Goal: Task Accomplishment & Management: Manage account settings

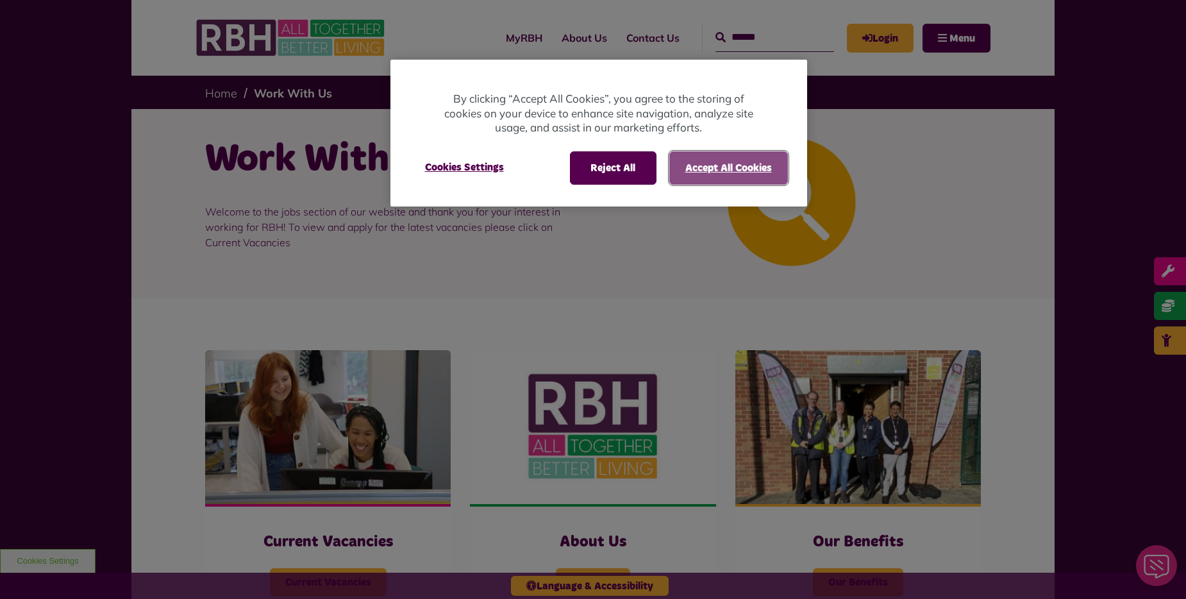
click at [737, 160] on button "Accept All Cookies" at bounding box center [728, 167] width 119 height 33
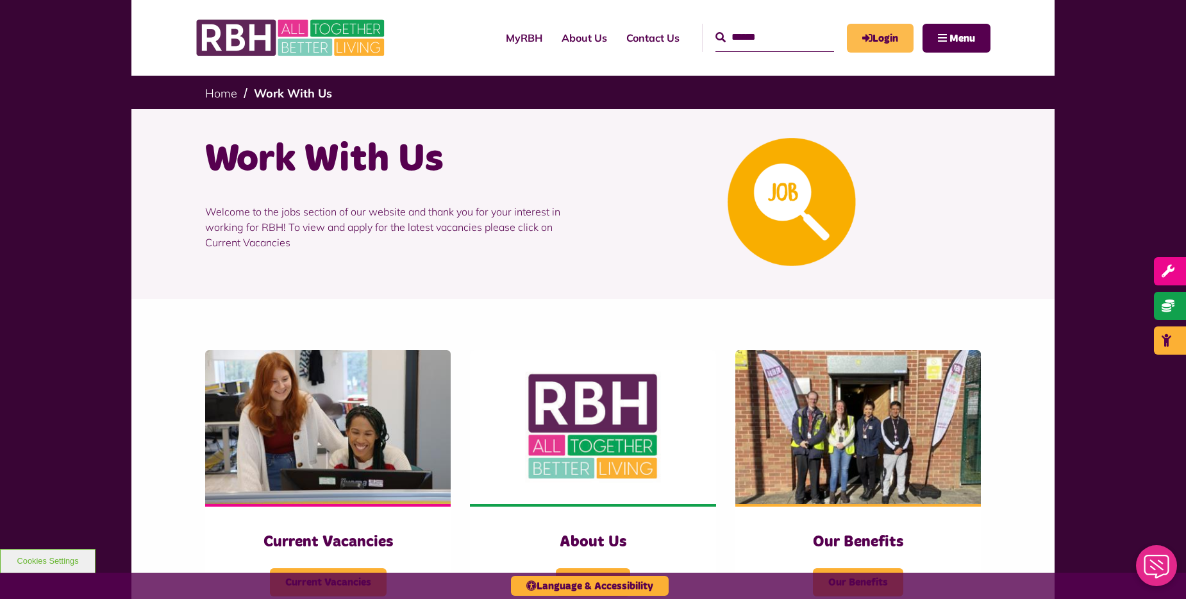
click at [884, 33] on link "Login" at bounding box center [880, 38] width 67 height 29
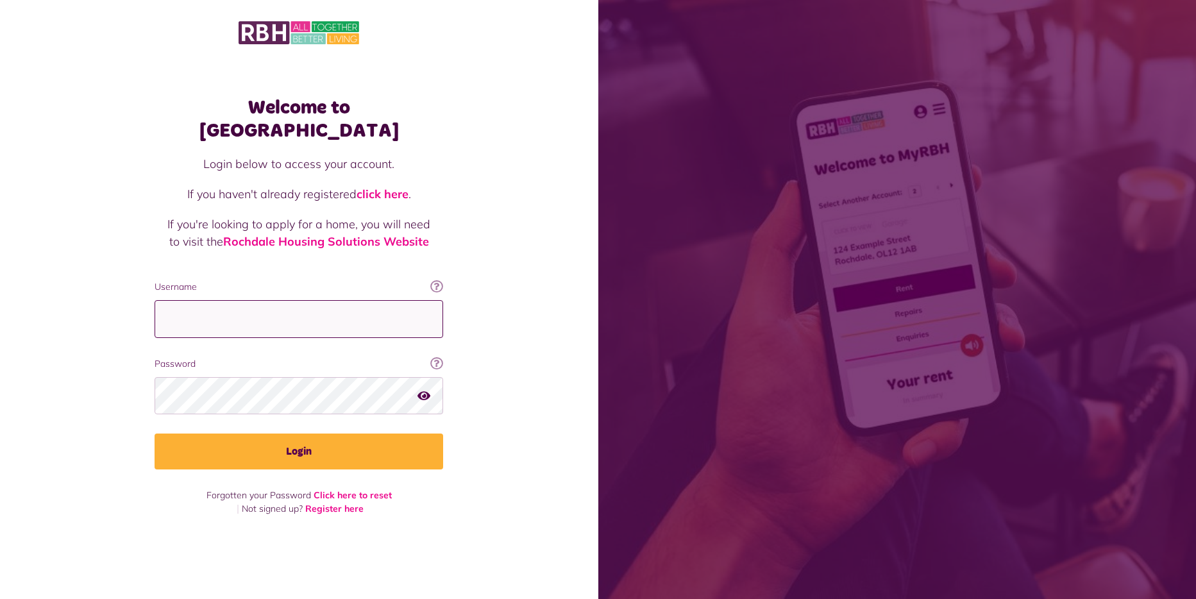
click at [240, 316] on input "Username" at bounding box center [299, 319] width 289 height 38
type input "**********"
click at [425, 389] on icon "button" at bounding box center [423, 395] width 13 height 12
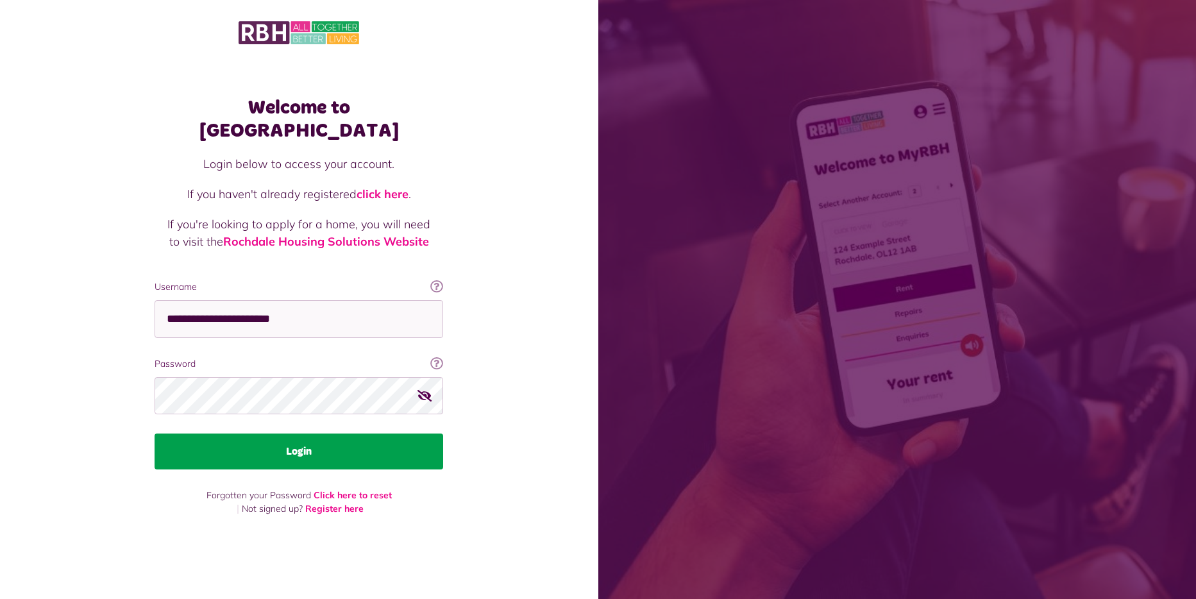
click at [341, 434] on button "Login" at bounding box center [299, 452] width 289 height 36
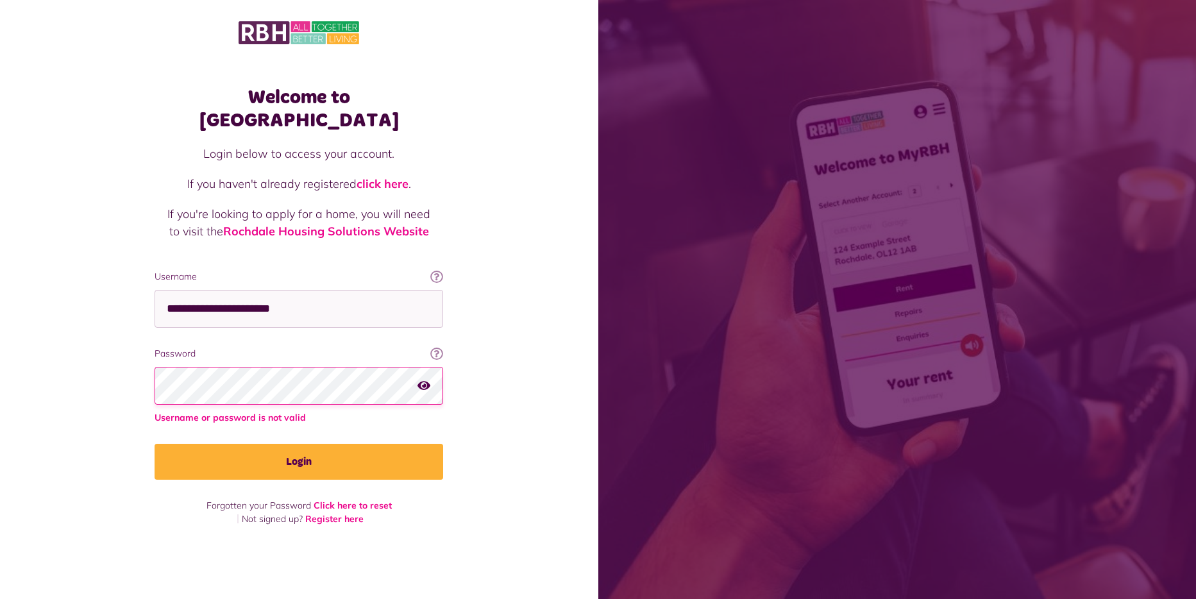
click at [155, 444] on button "Login" at bounding box center [299, 462] width 289 height 36
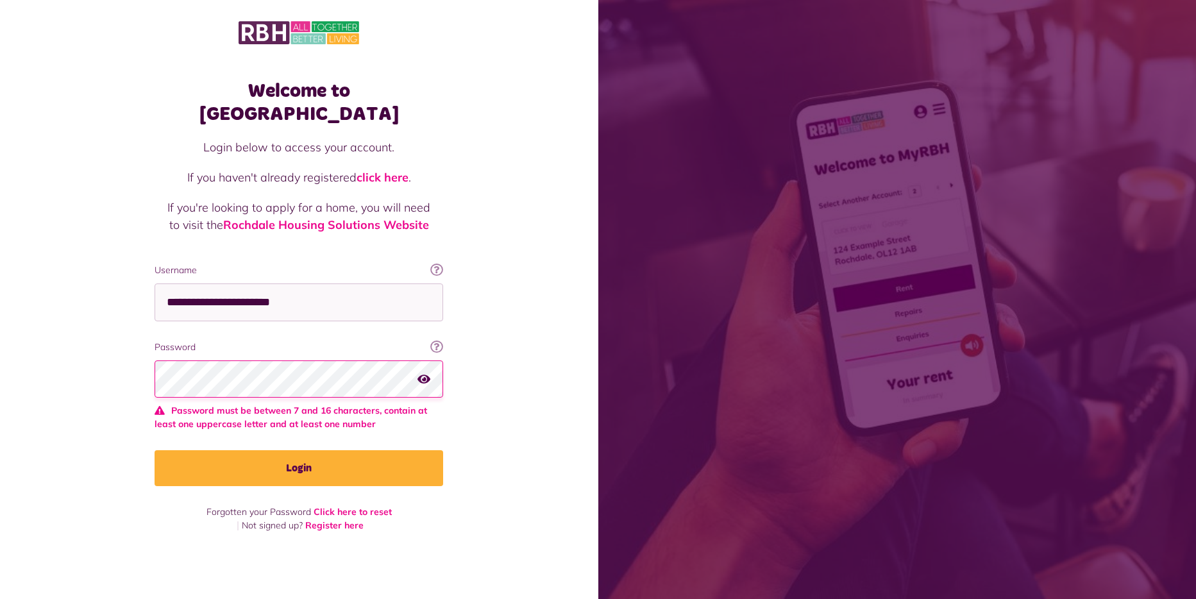
click at [424, 373] on icon "button" at bounding box center [423, 379] width 13 height 12
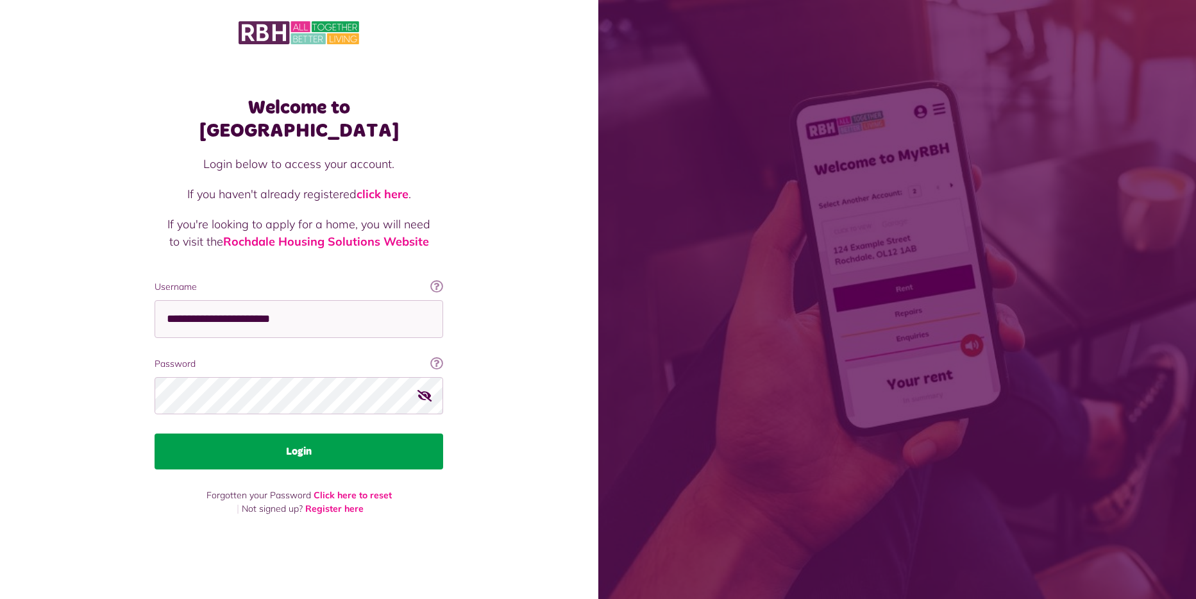
drag, startPoint x: 268, startPoint y: 444, endPoint x: 268, endPoint y: 426, distance: 18.6
click at [269, 444] on button "Login" at bounding box center [299, 452] width 289 height 36
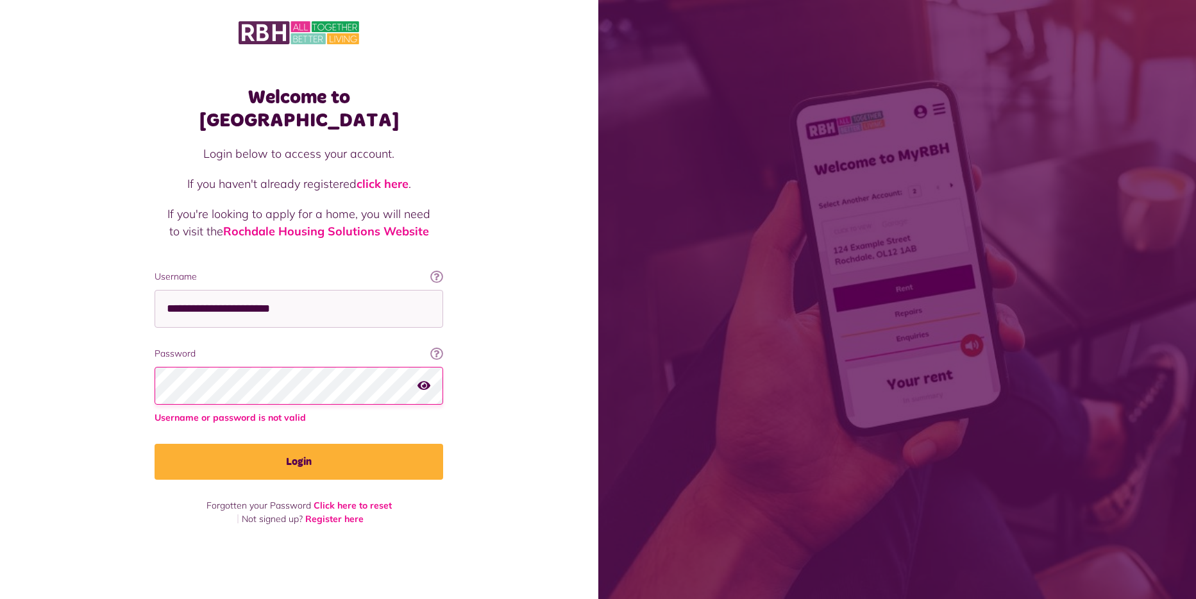
click at [155, 444] on button "Login" at bounding box center [299, 462] width 289 height 36
click at [424, 380] on icon "button" at bounding box center [423, 386] width 13 height 12
click at [369, 500] on link "Click here to reset" at bounding box center [353, 506] width 78 height 12
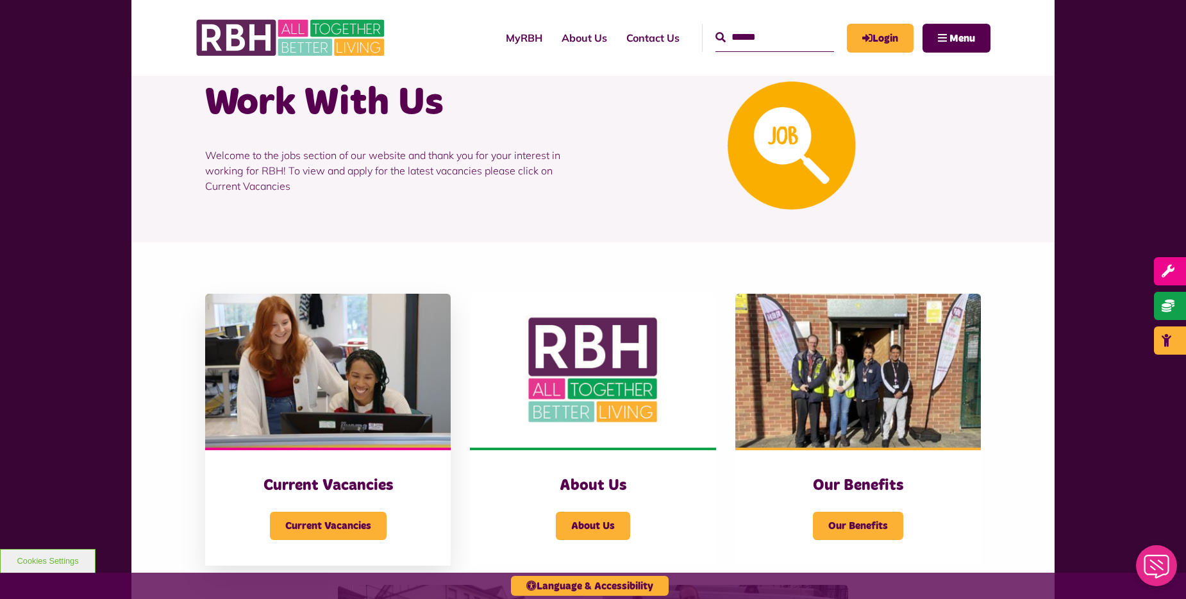
scroll to position [64, 0]
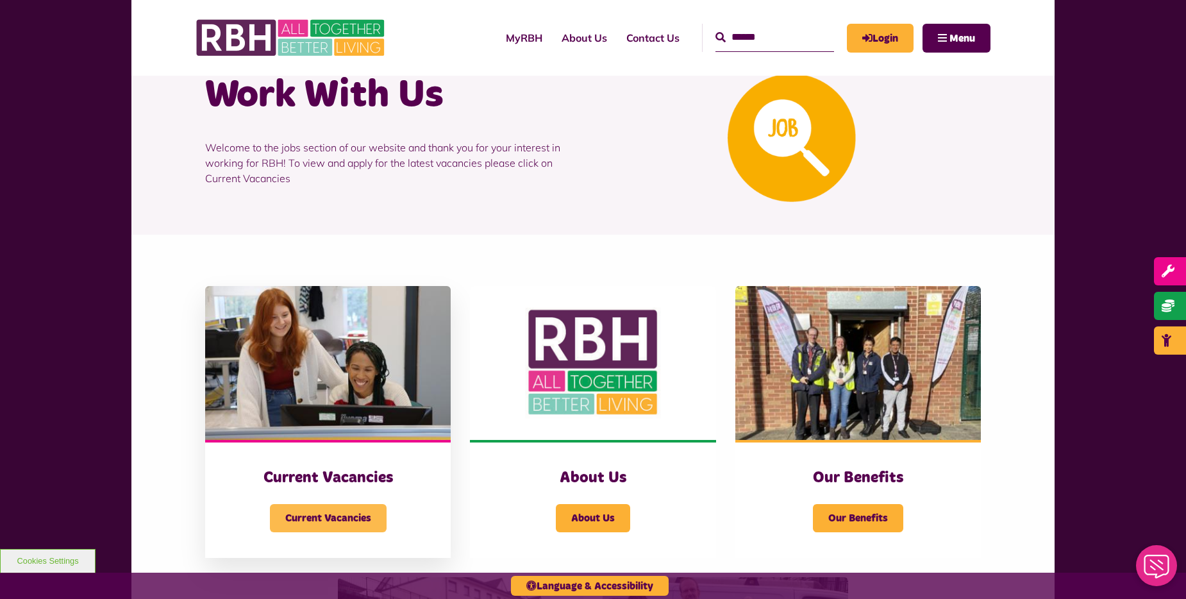
click at [324, 519] on span "Current Vacancies" at bounding box center [328, 518] width 117 height 28
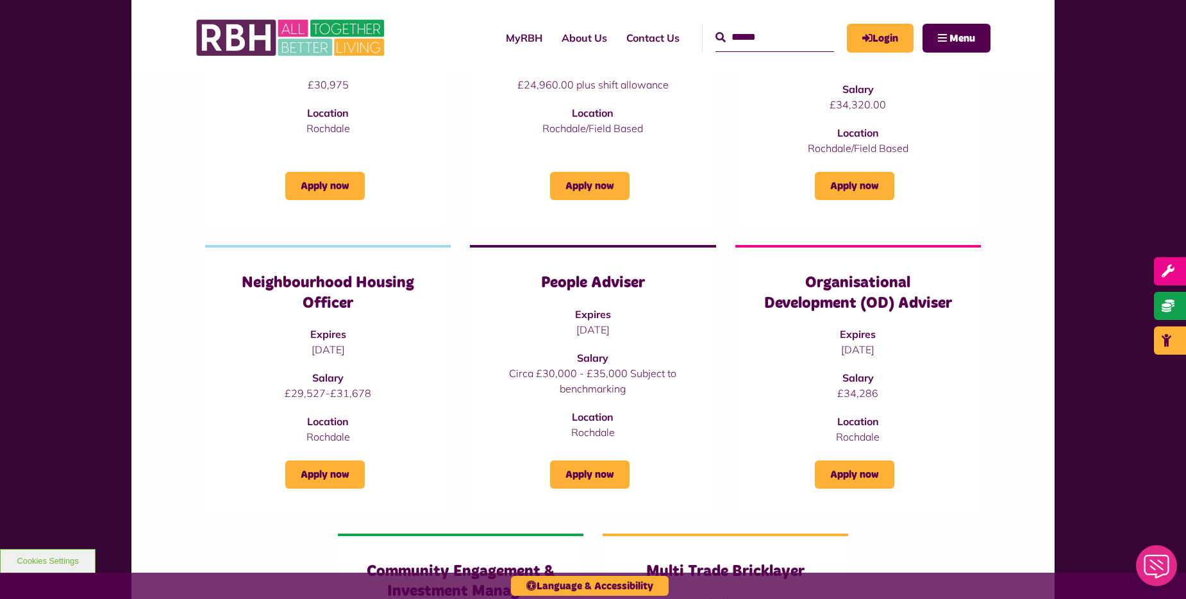
scroll to position [385, 0]
